Goal: Check status

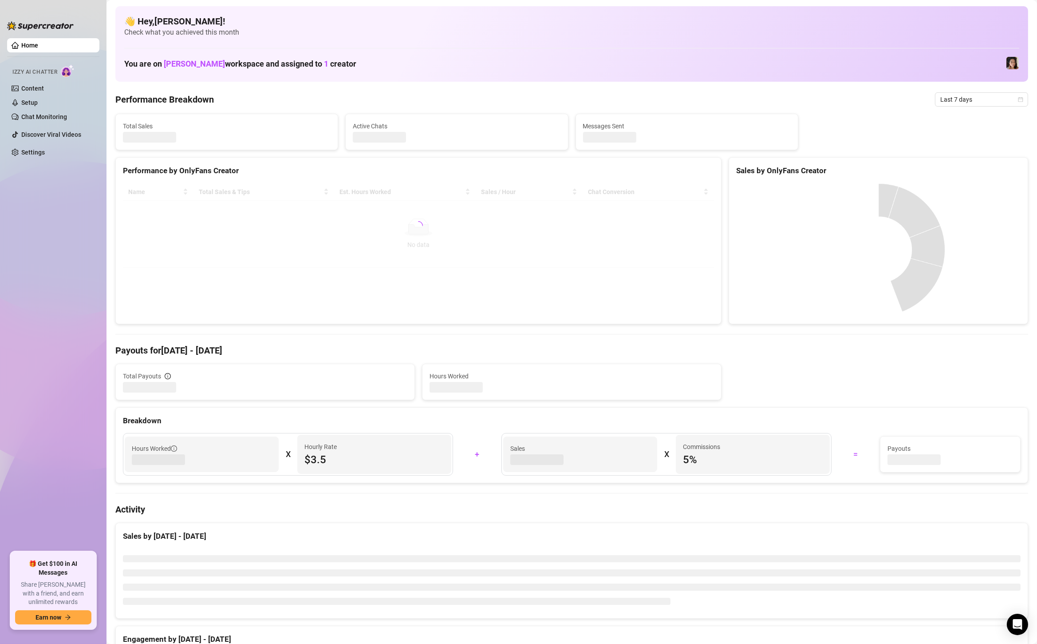
click at [969, 102] on span "Last 7 days" at bounding box center [981, 99] width 83 height 13
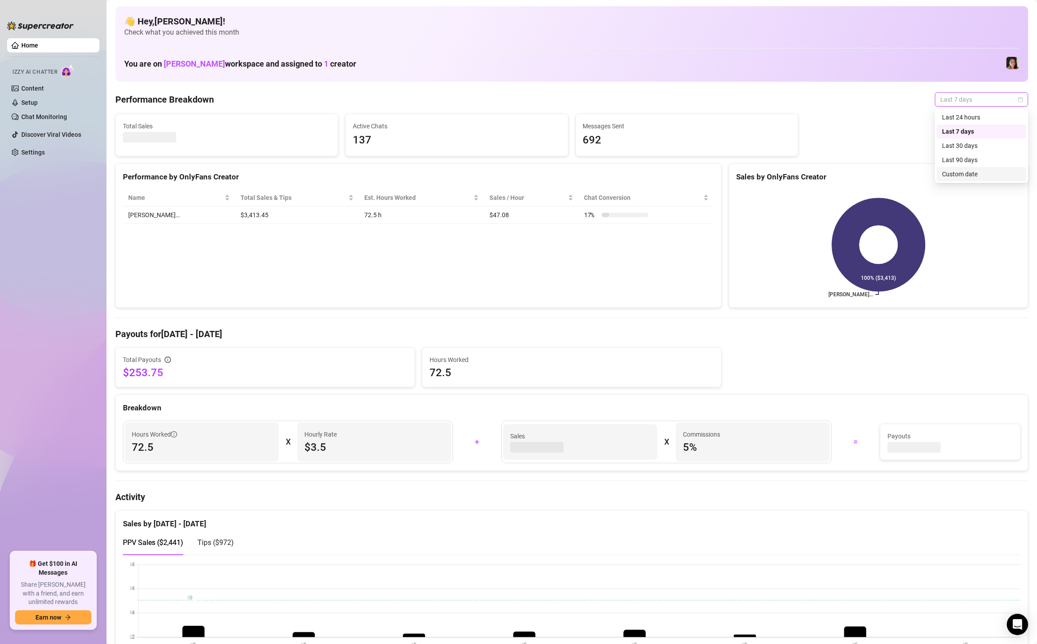
click at [979, 181] on div "Custom date" at bounding box center [982, 174] width 90 height 14
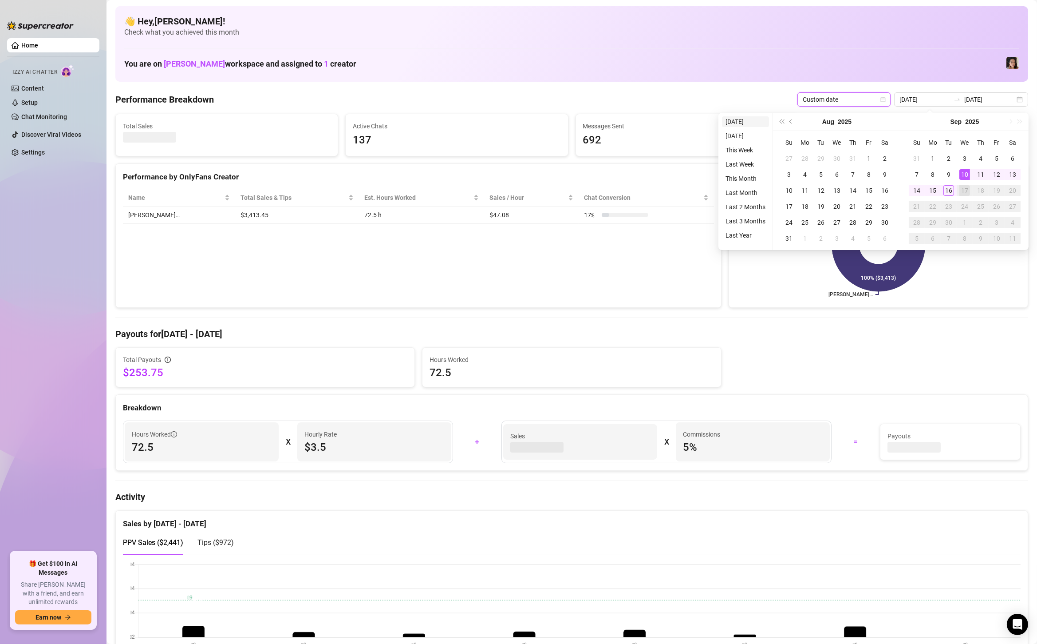
type input "[DATE]"
click at [737, 124] on li "[DATE]" at bounding box center [745, 121] width 47 height 11
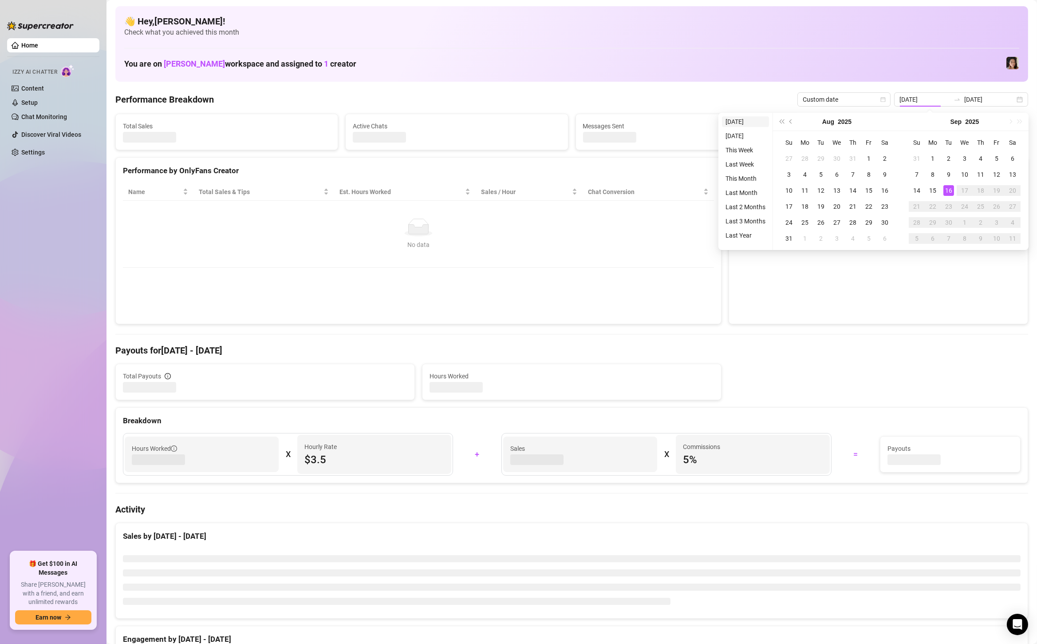
type input "[DATE]"
